Goal: Find specific page/section: Find specific page/section

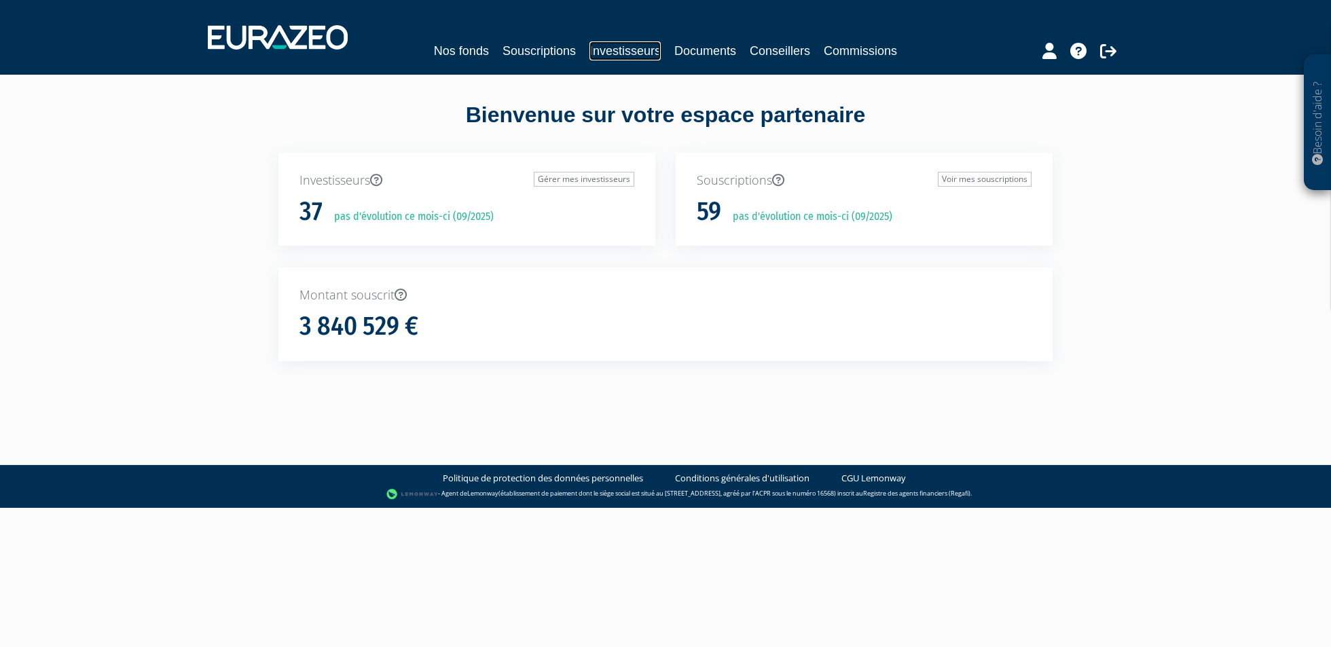
click at [619, 52] on link "Investisseurs" at bounding box center [625, 50] width 71 height 19
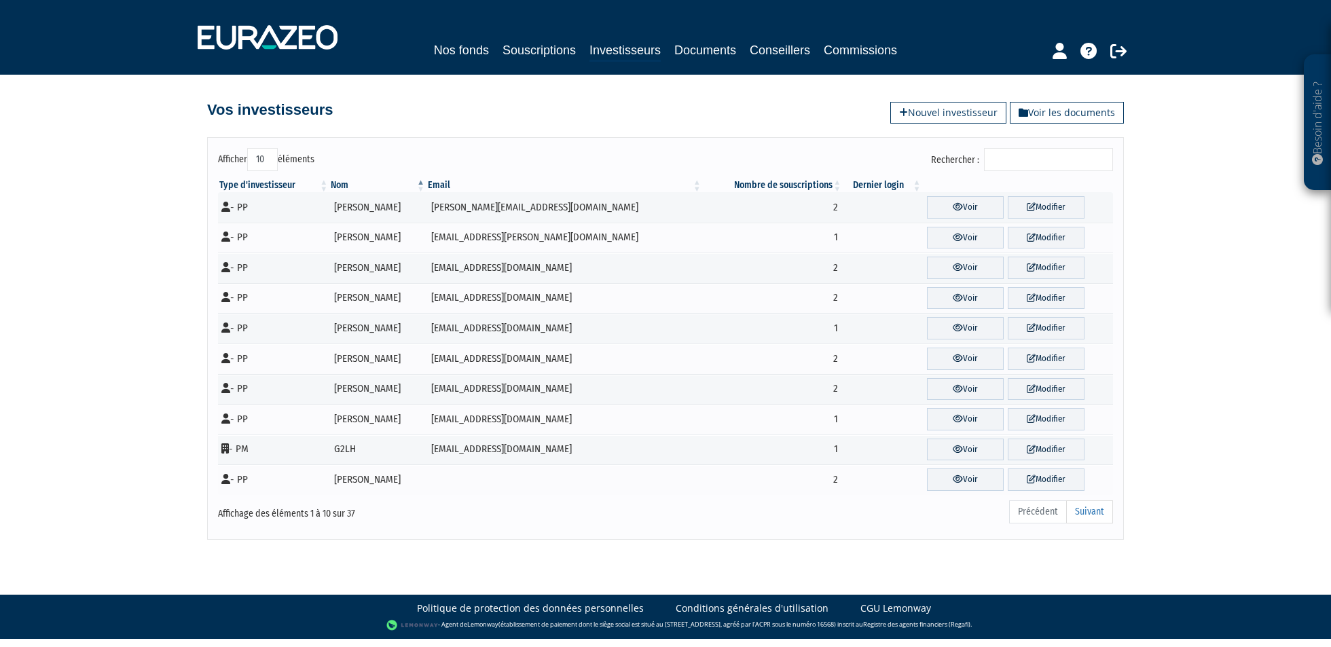
drag, startPoint x: 264, startPoint y: 158, endPoint x: 263, endPoint y: 168, distance: 10.9
click at [264, 158] on select "10 25 50 100" at bounding box center [262, 159] width 31 height 23
select select "100"
click at [247, 148] on select "10 25 50 100" at bounding box center [262, 159] width 31 height 23
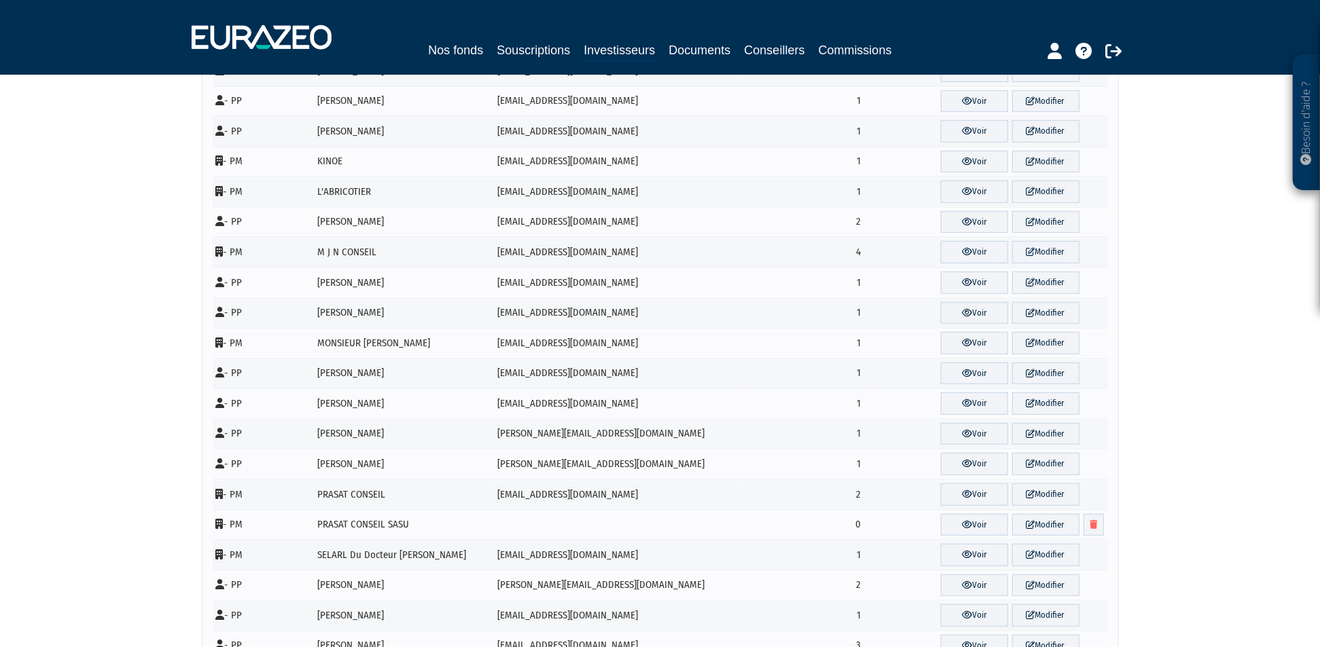
scroll to position [603, 0]
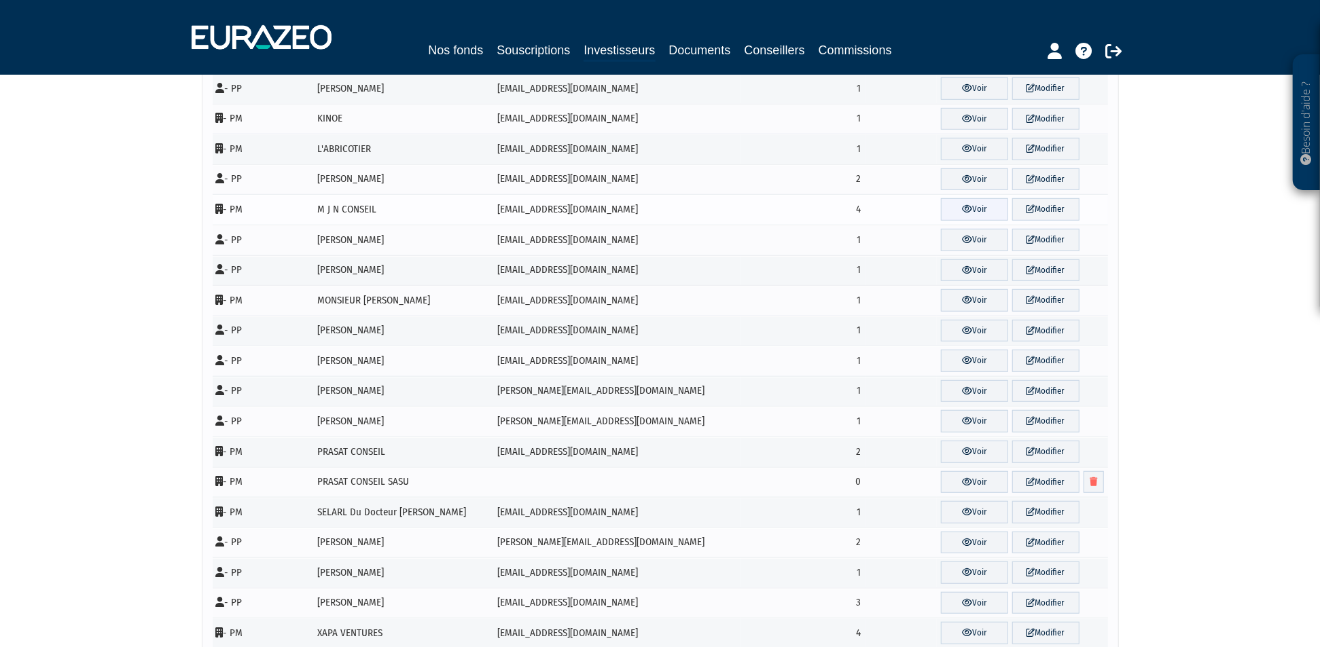
click at [962, 213] on icon at bounding box center [967, 208] width 10 height 9
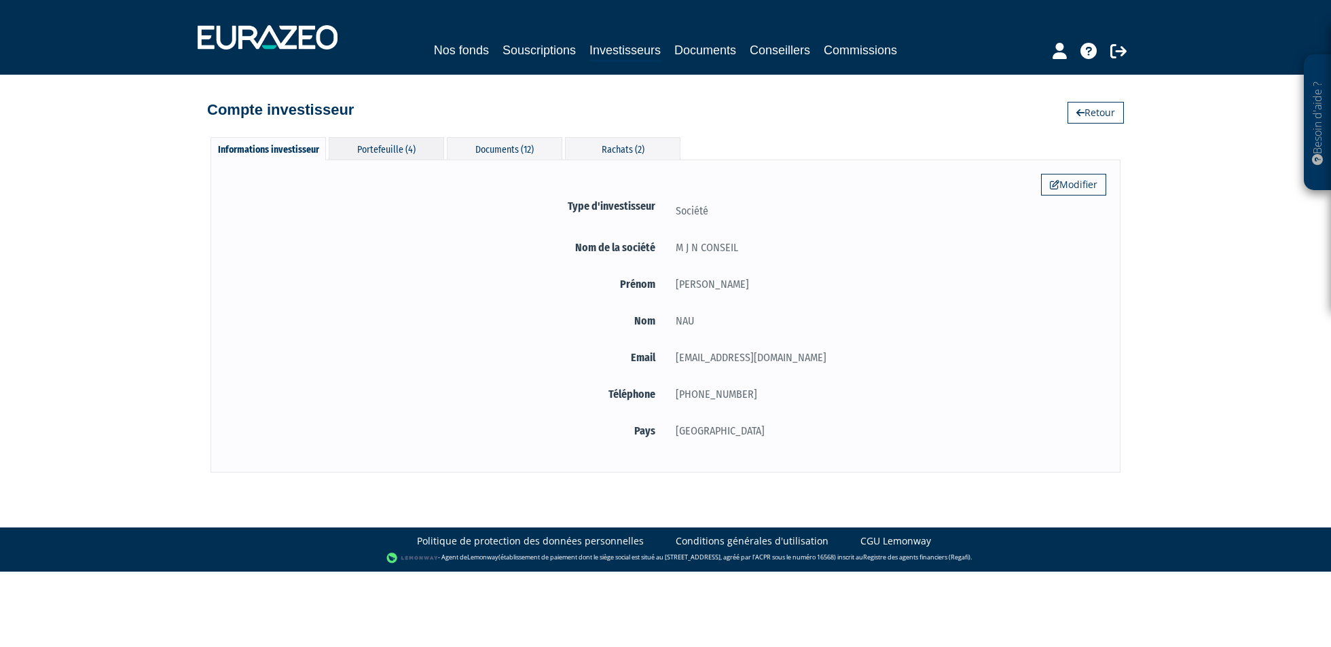
click at [398, 150] on div "Portefeuille (4)" at bounding box center [386, 148] width 115 height 22
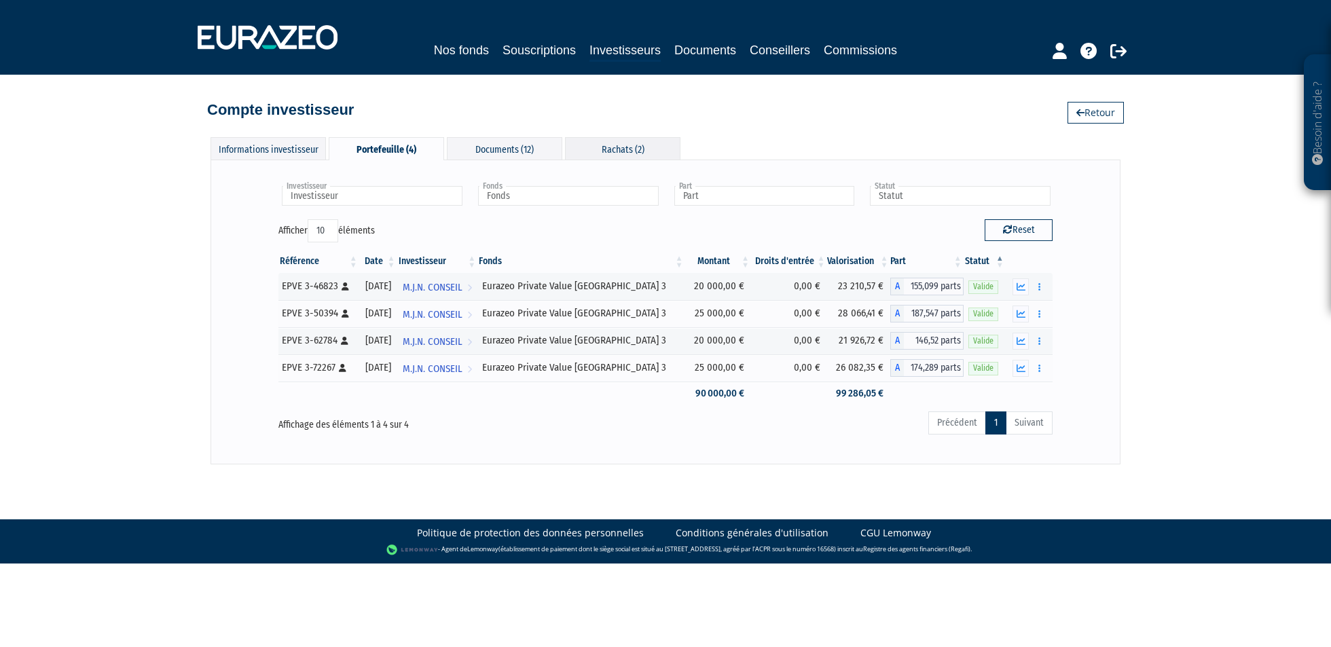
click at [633, 156] on div "Rachats (2)" at bounding box center [622, 148] width 115 height 22
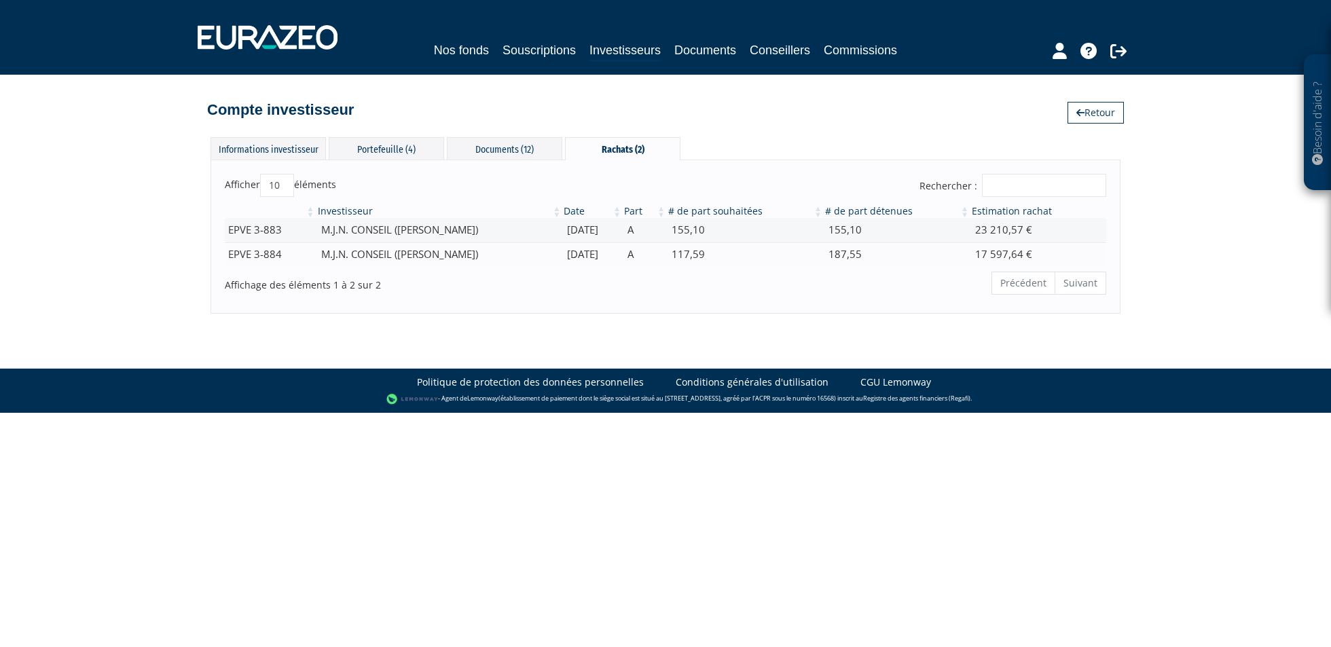
click at [113, 199] on div "Besoin d'aide ? × J'ai besoin d'aide Si vous avez une question à propos du fonc…" at bounding box center [665, 157] width 1331 height 314
click at [111, 246] on div "Besoin d'aide ? × J'ai besoin d'aide Si vous avez une question à propos du fonc…" at bounding box center [665, 157] width 1331 height 314
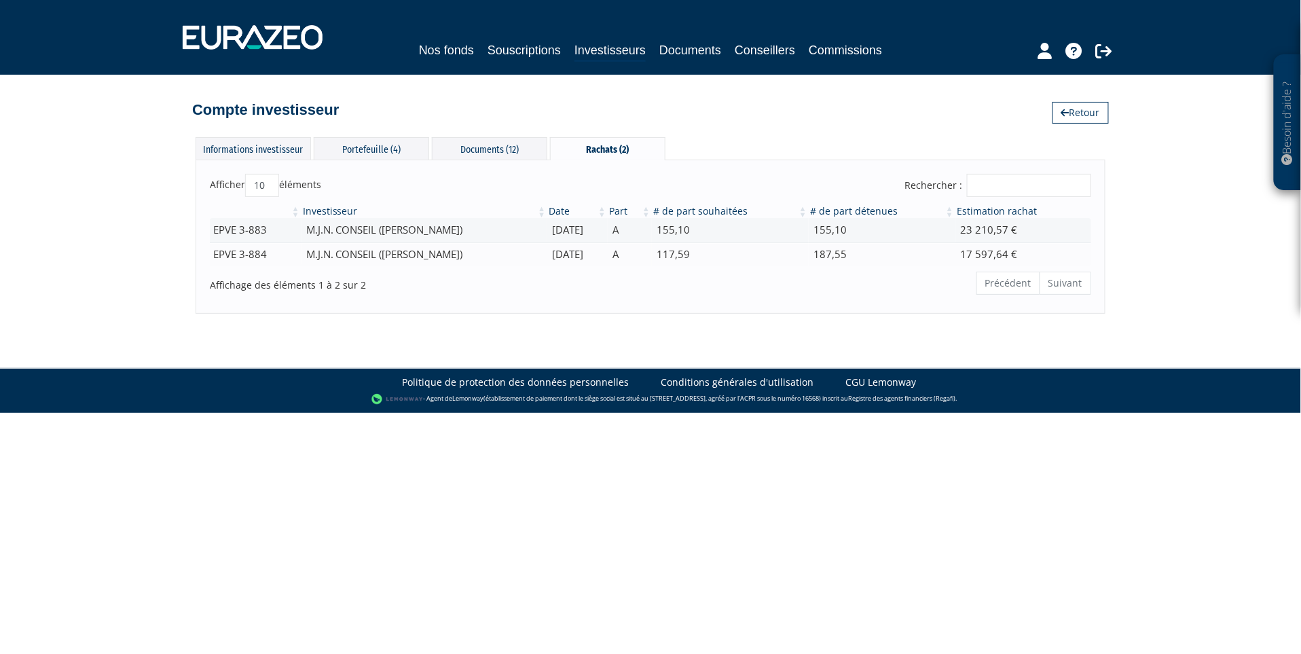
click at [122, 272] on div "Besoin d'aide ? × J'ai besoin d'aide Si vous avez une question à propos du fonc…" at bounding box center [650, 157] width 1301 height 314
